Goal: Task Accomplishment & Management: Manage account settings

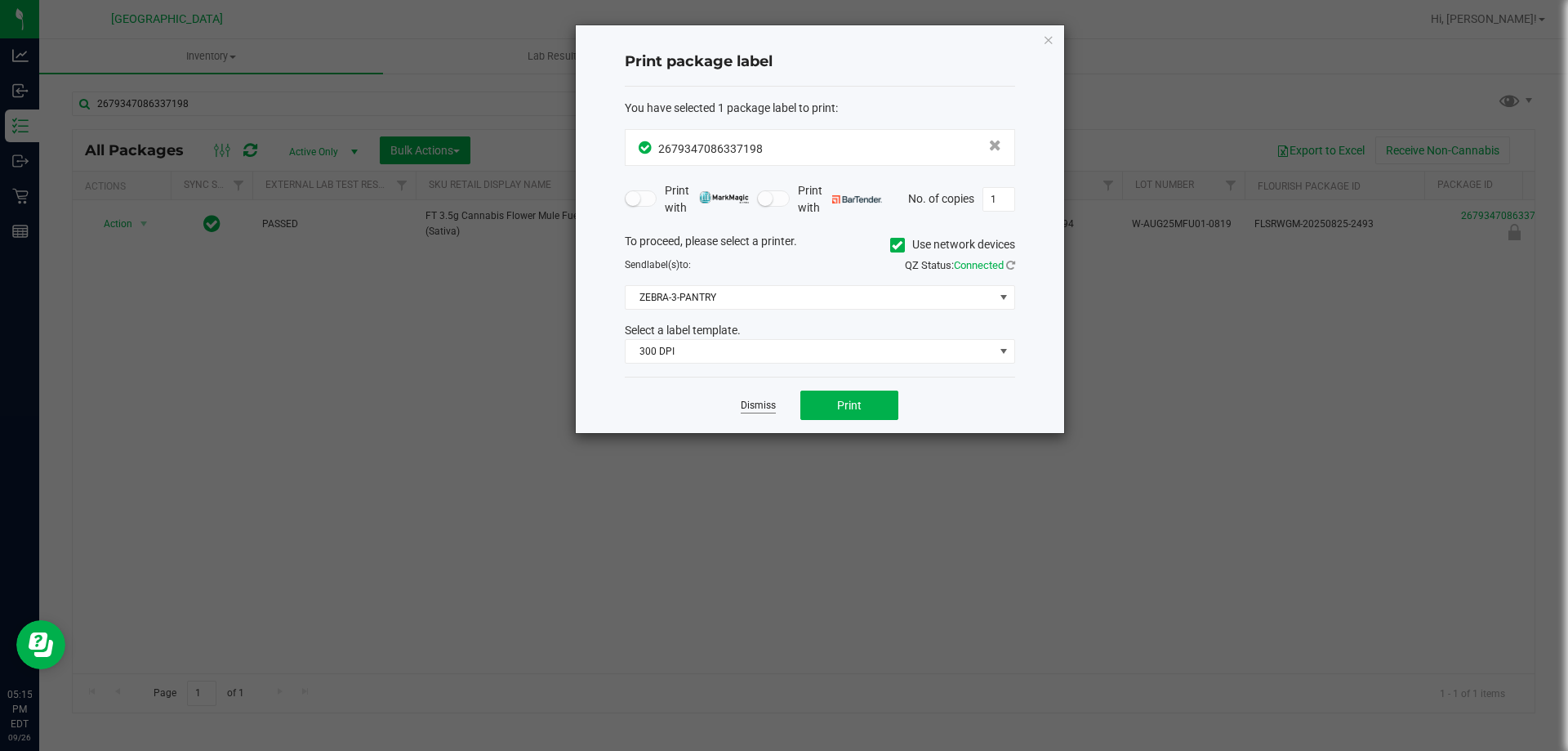
click at [755, 404] on link "Dismiss" at bounding box center [757, 406] width 35 height 14
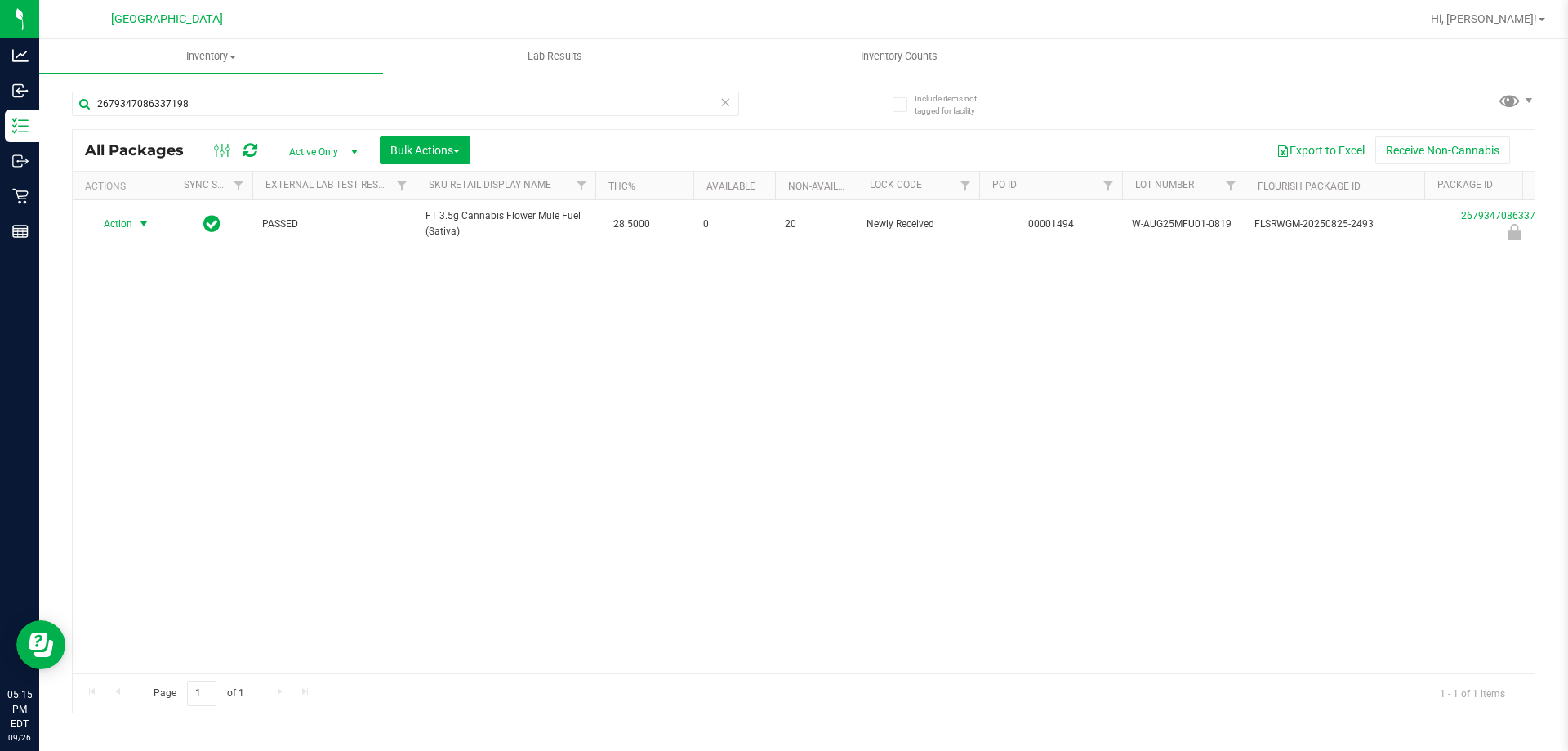
click at [1457, 5] on div "Hi, [PERSON_NAME]!" at bounding box center [1487, 19] width 128 height 28
click at [1492, 28] on div "Hi, [PERSON_NAME]!" at bounding box center [1487, 19] width 128 height 28
click at [1511, 21] on span "Hi, [PERSON_NAME]!" at bounding box center [1484, 18] width 106 height 13
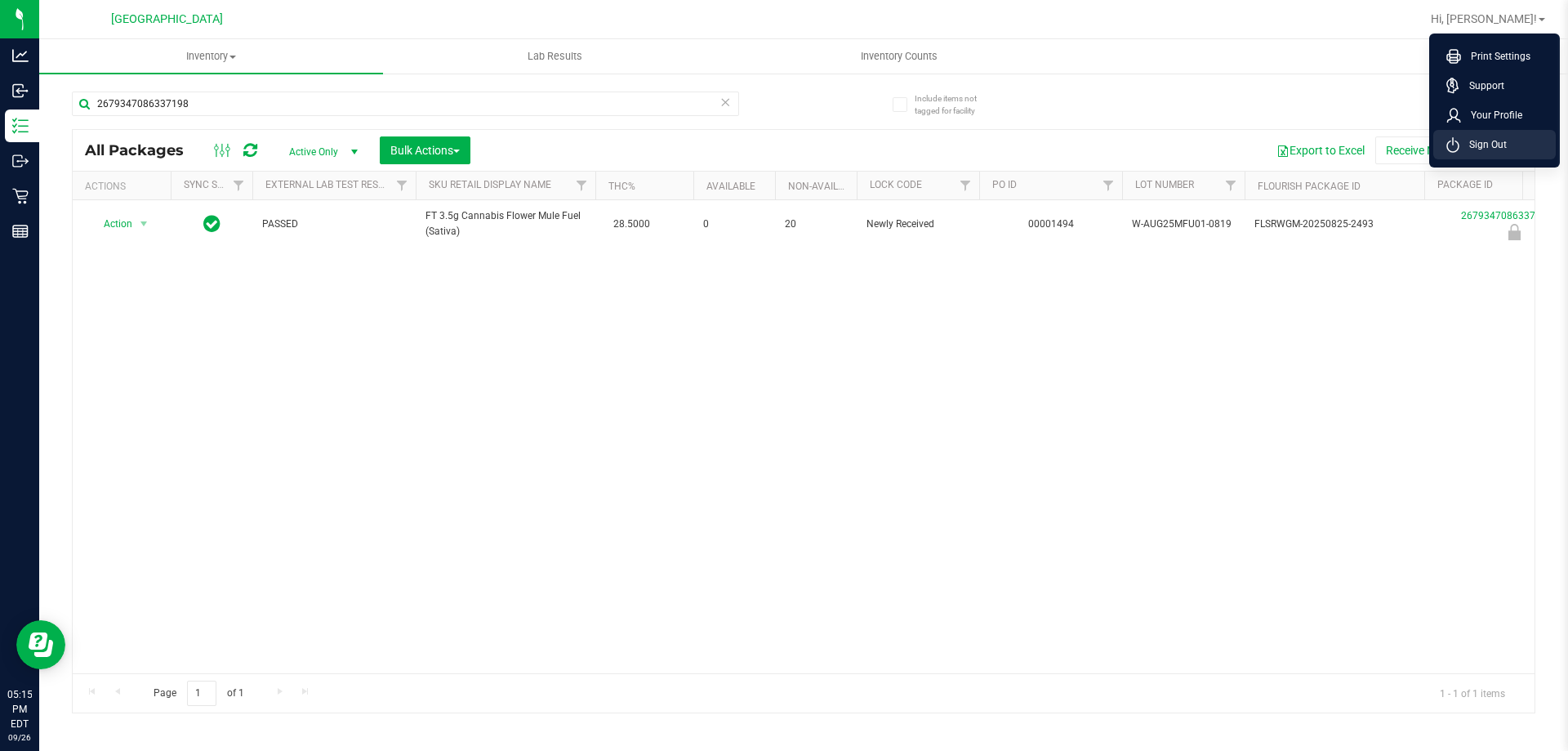
click at [1495, 149] on span "Sign Out" at bounding box center [1482, 144] width 47 height 16
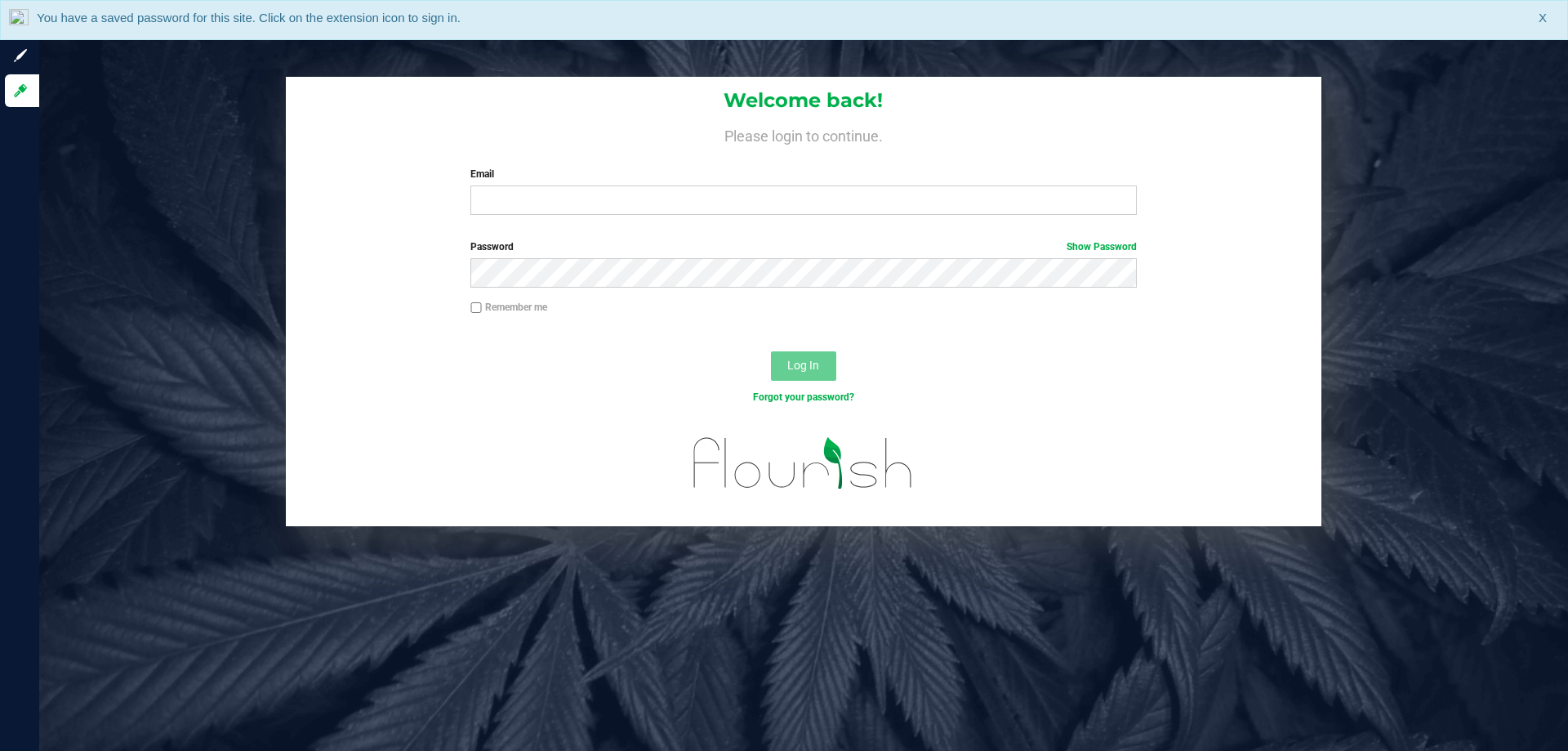
click at [561, 184] on div "Email Required Please format your email correctly." at bounding box center [803, 190] width 690 height 48
click at [562, 208] on input "Email" at bounding box center [803, 200] width 666 height 29
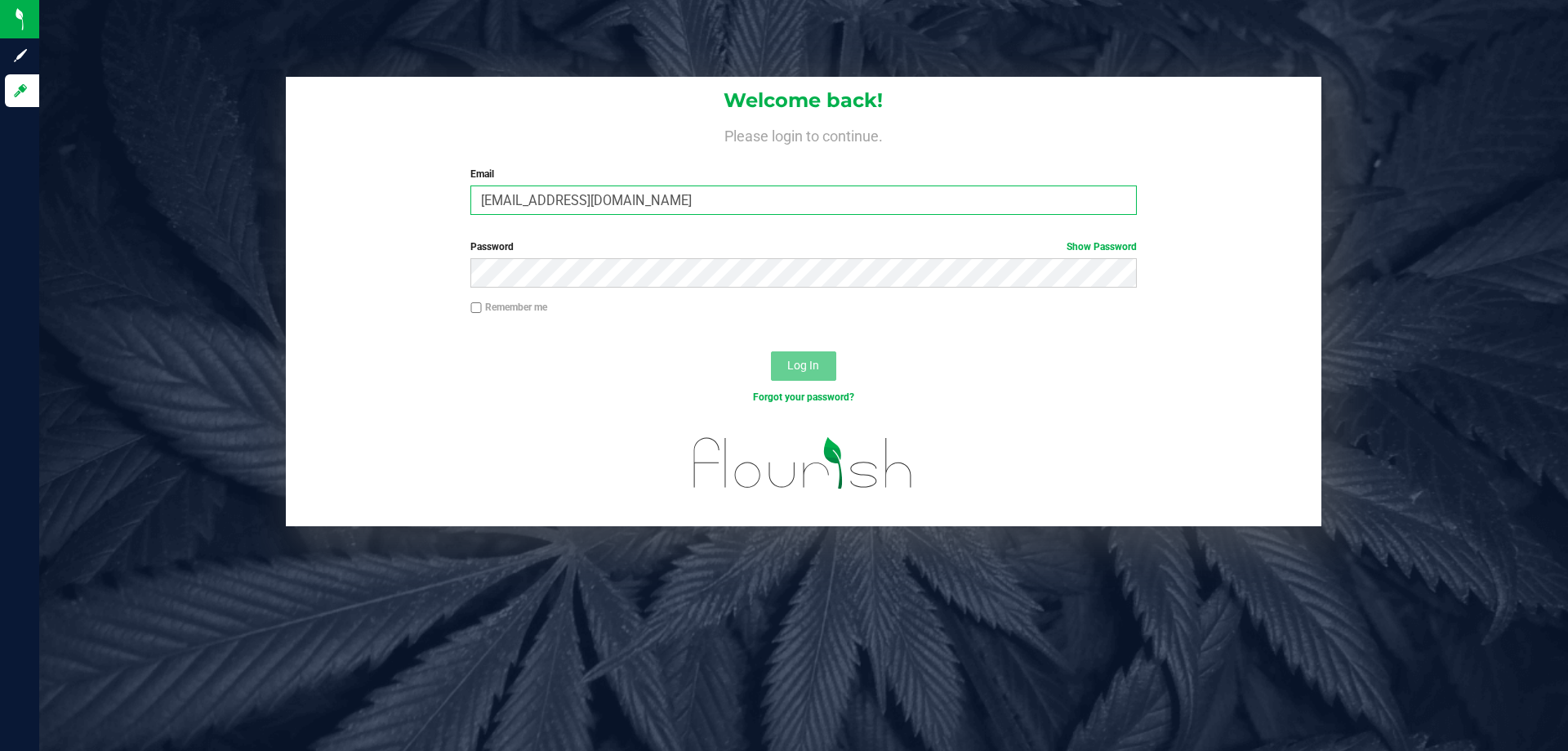
type input "[EMAIL_ADDRESS][DOMAIN_NAME]"
click at [771, 351] on button "Log In" at bounding box center [804, 366] width 65 height 29
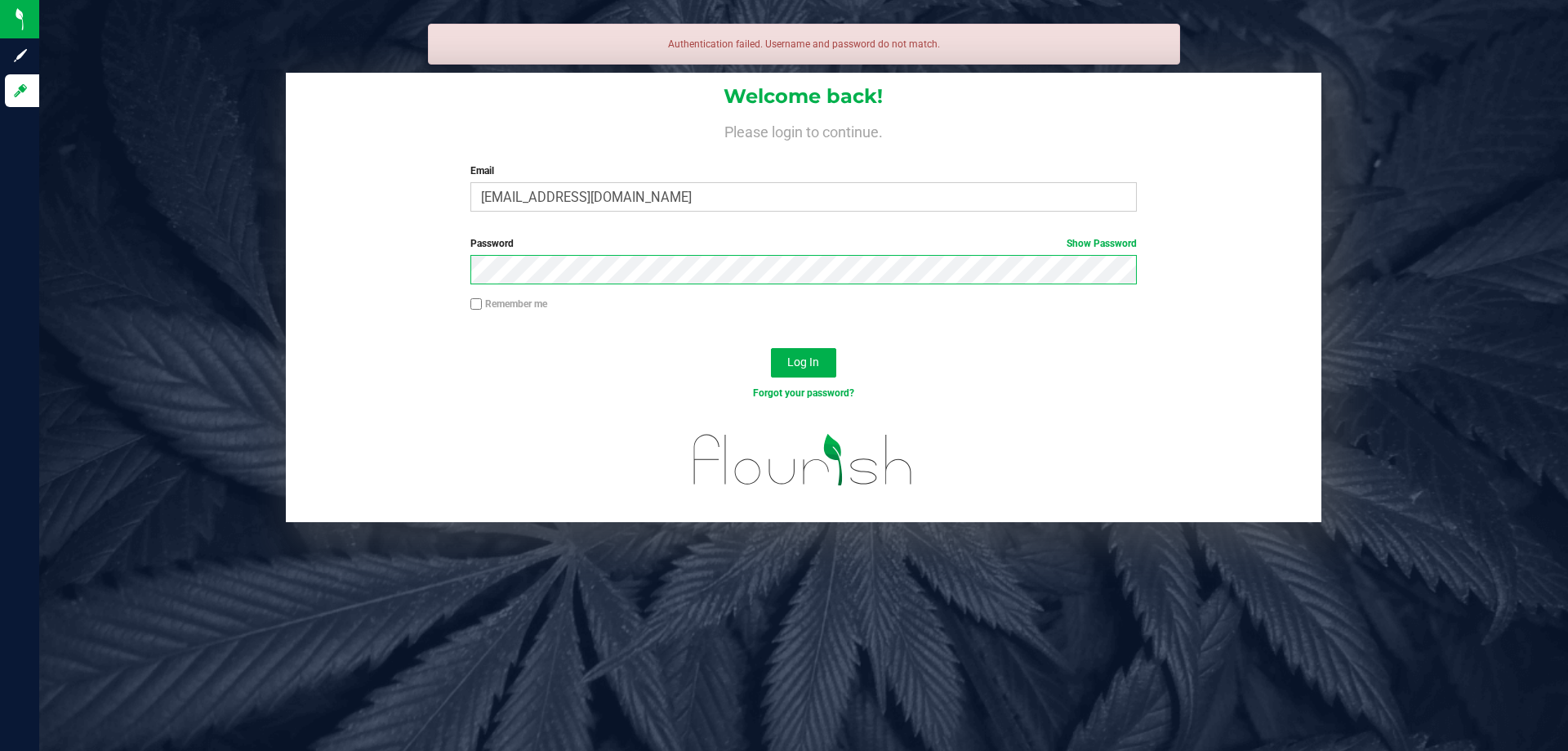
click at [771, 348] on button "Log In" at bounding box center [804, 363] width 65 height 29
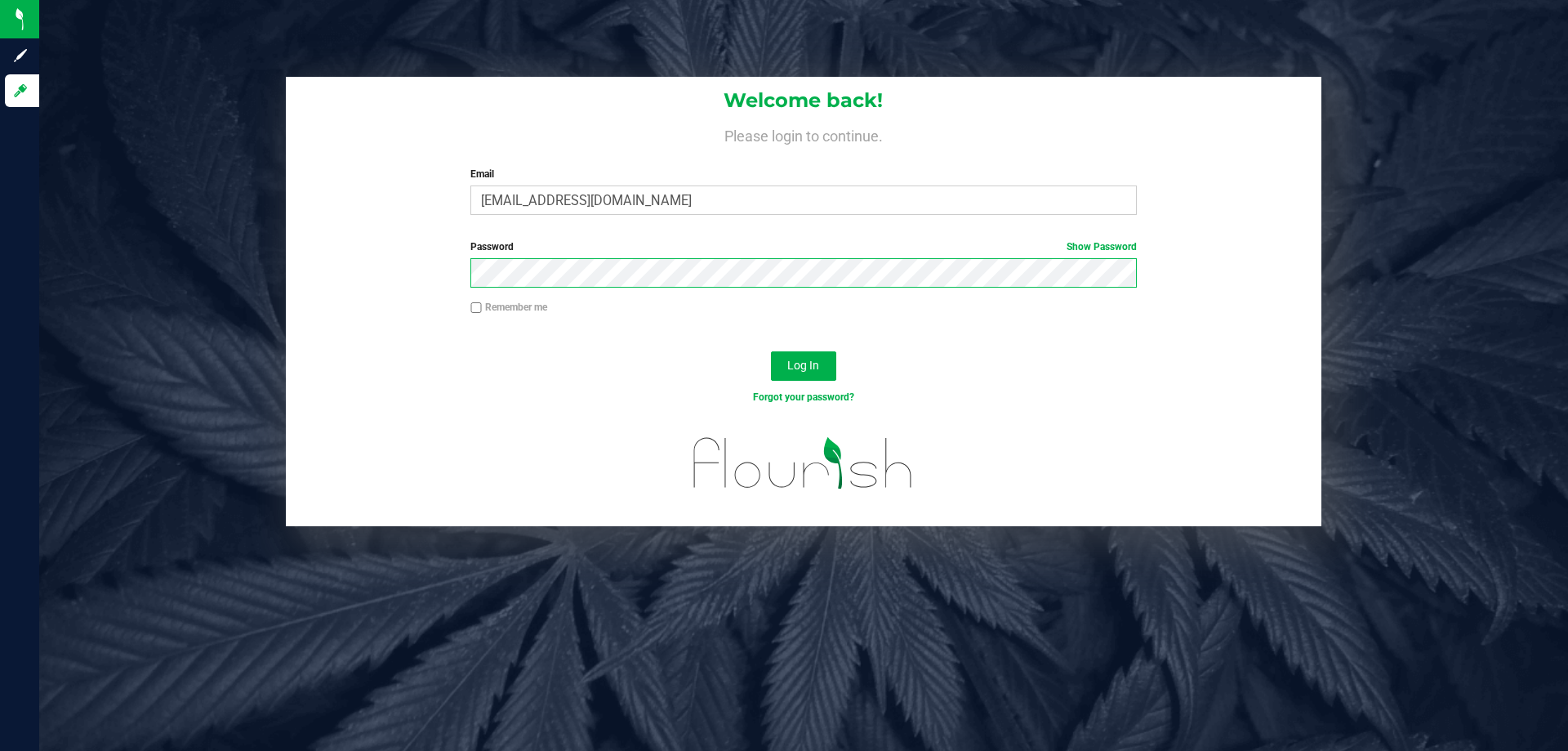
click at [771, 351] on button "Log In" at bounding box center [804, 366] width 65 height 29
